Goal: Check status: Check status

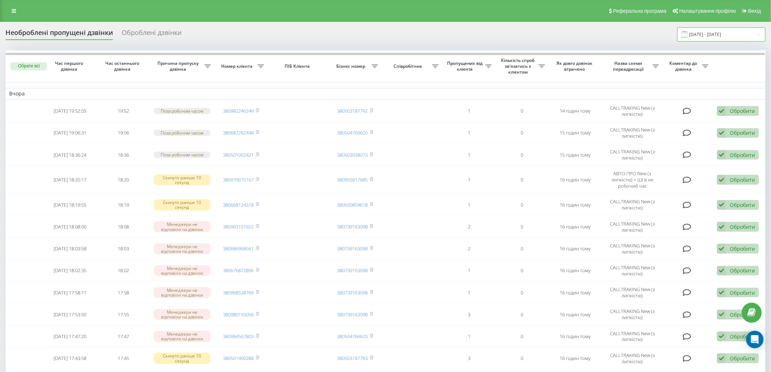
click at [701, 32] on input "19.09.2025 - 19.09.2025" at bounding box center [721, 34] width 88 height 14
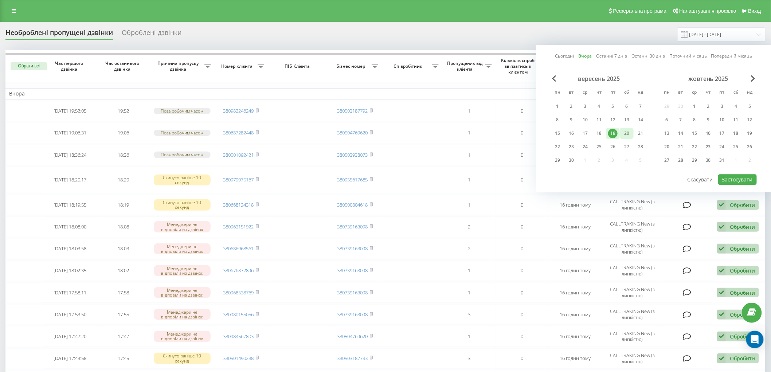
click at [632, 134] on div "20" at bounding box center [627, 133] width 14 height 11
click at [750, 179] on button "Застосувати" at bounding box center [737, 179] width 39 height 11
type input "[DATE] - [DATE]"
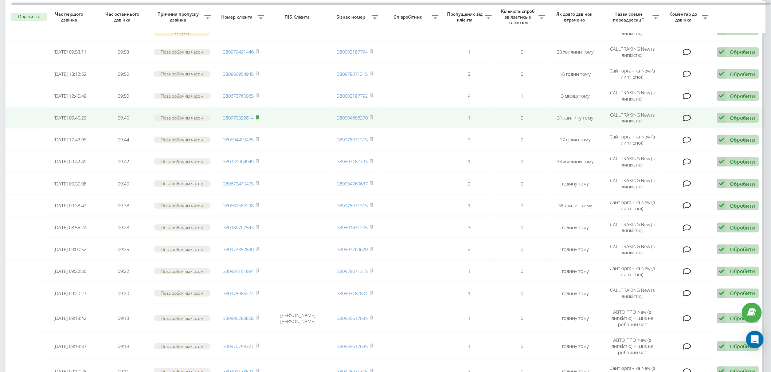
click at [258, 116] on rect at bounding box center [257, 117] width 2 height 3
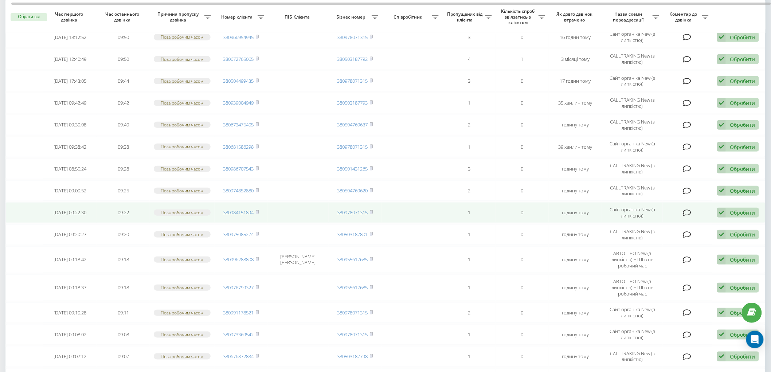
scroll to position [121, 0]
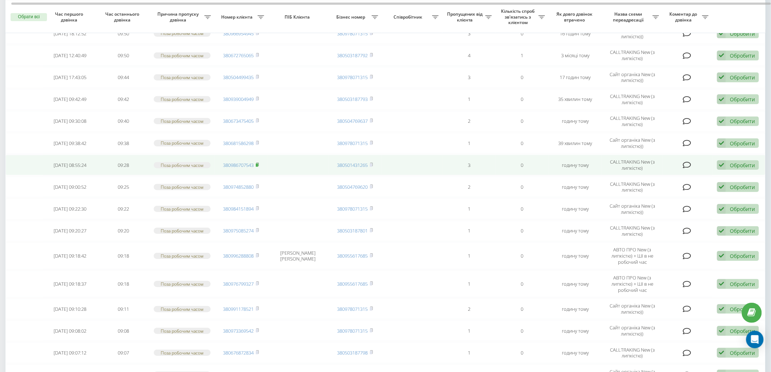
click at [258, 164] on rect at bounding box center [257, 165] width 2 height 3
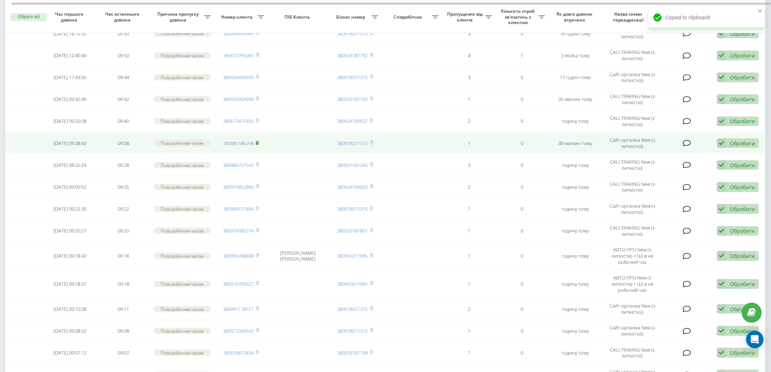
click at [256, 142] on rect at bounding box center [257, 143] width 2 height 3
